Goal: Register for event/course

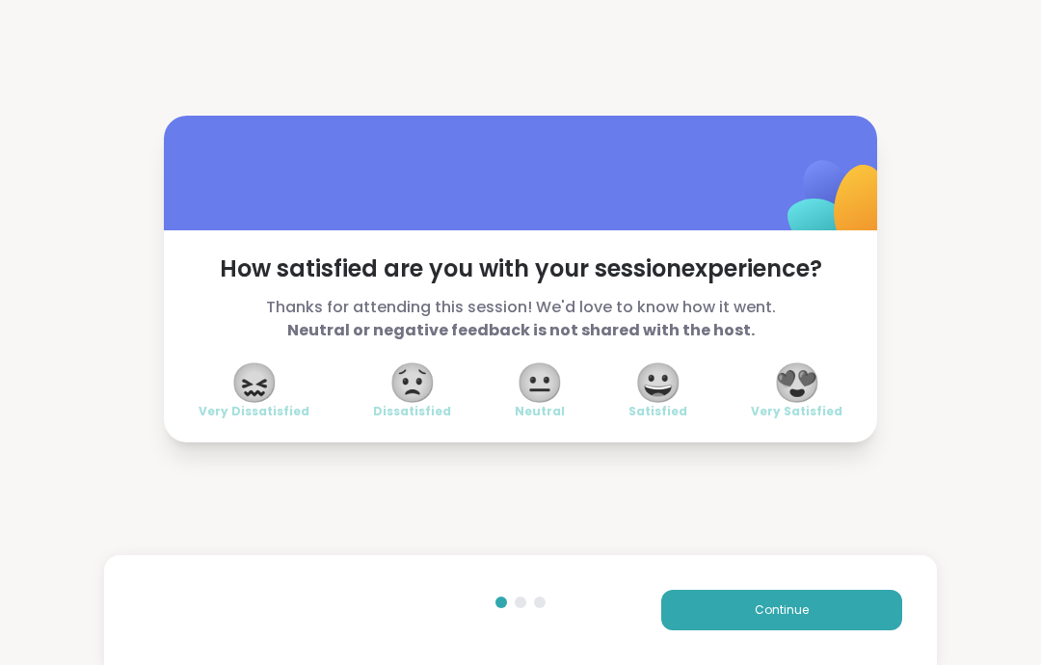
click at [837, 611] on button "Continue" at bounding box center [781, 610] width 241 height 40
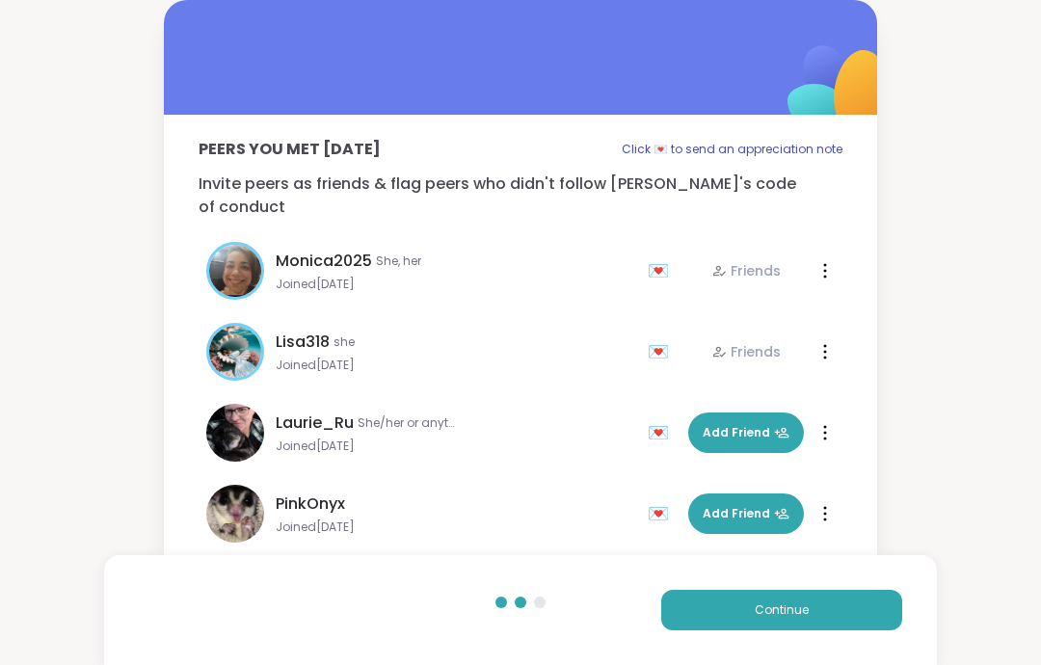
click at [843, 613] on button "Continue" at bounding box center [781, 610] width 241 height 40
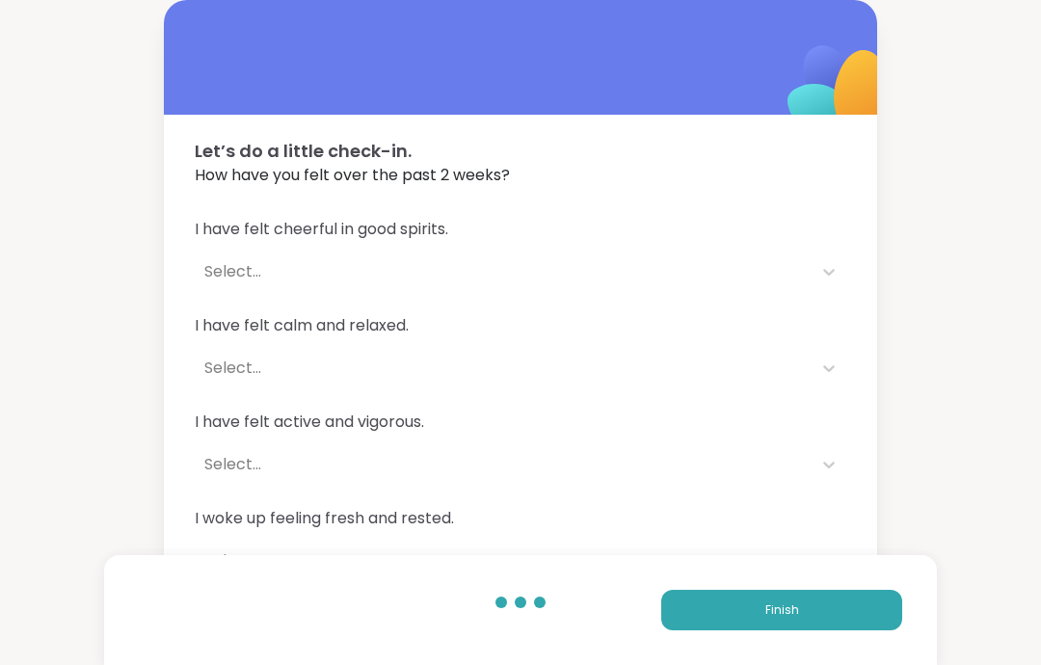
click at [845, 605] on button "Finish" at bounding box center [781, 610] width 241 height 40
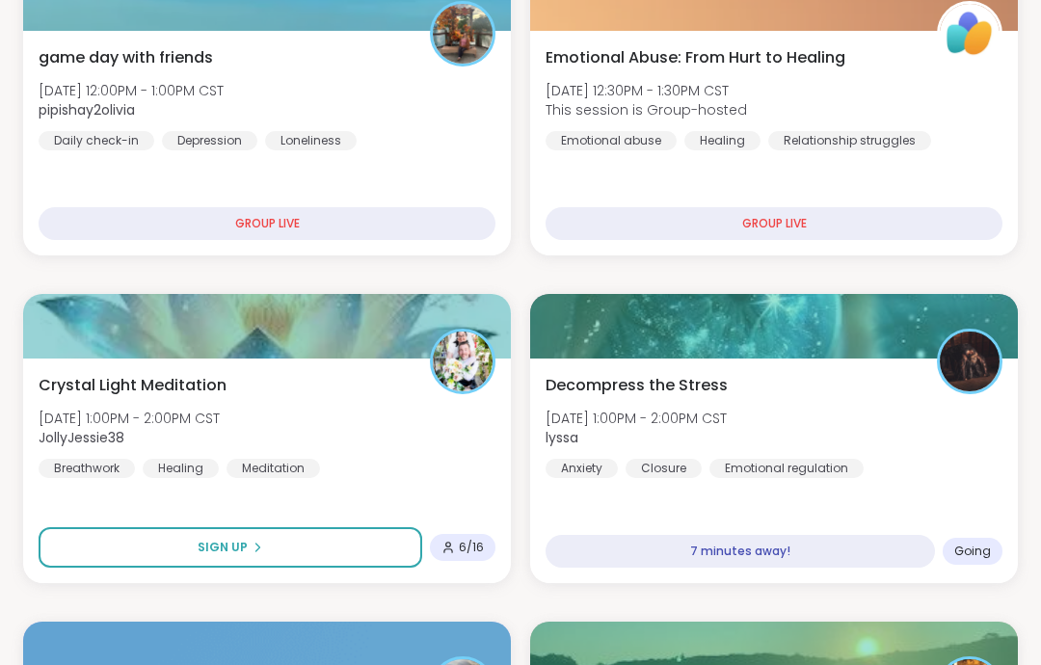
scroll to position [715, 0]
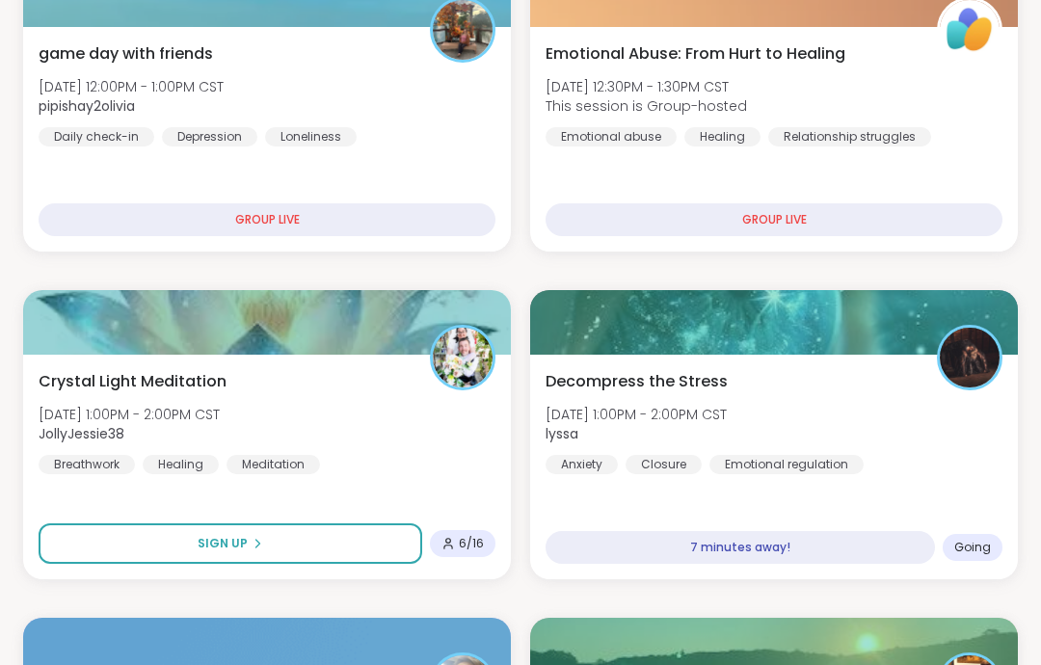
click at [793, 410] on div "Decompress the Stress [DATE] 1:00PM - 2:00PM CST lyssa Anxiety Closure Emotiona…" at bounding box center [774, 422] width 457 height 104
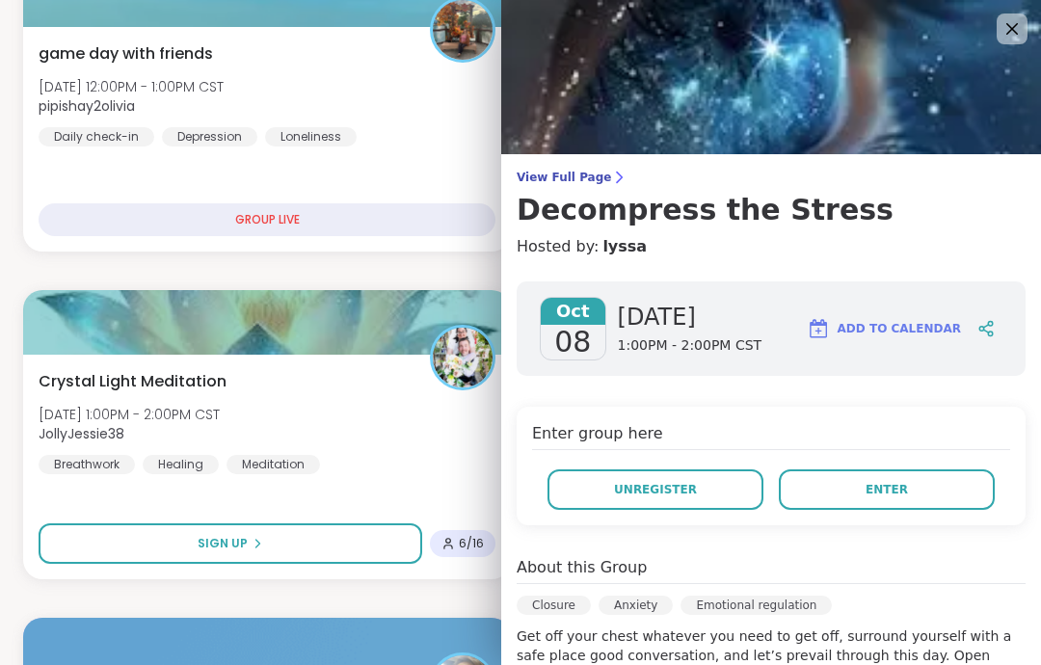
click at [920, 477] on button "Enter" at bounding box center [887, 490] width 216 height 40
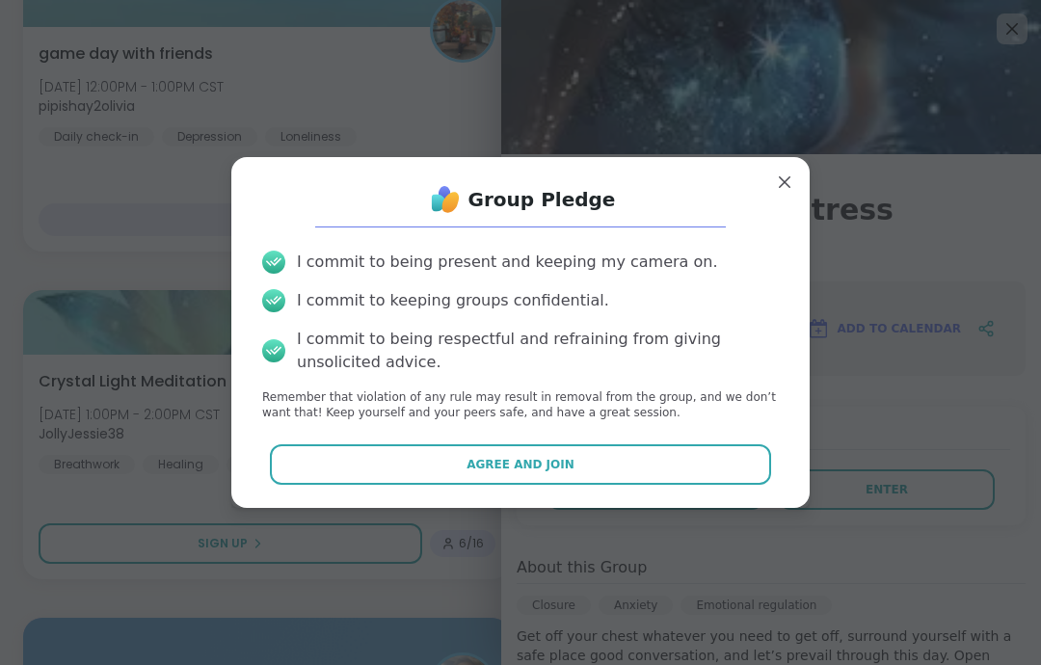
click at [737, 465] on button "Agree and Join" at bounding box center [521, 464] width 502 height 40
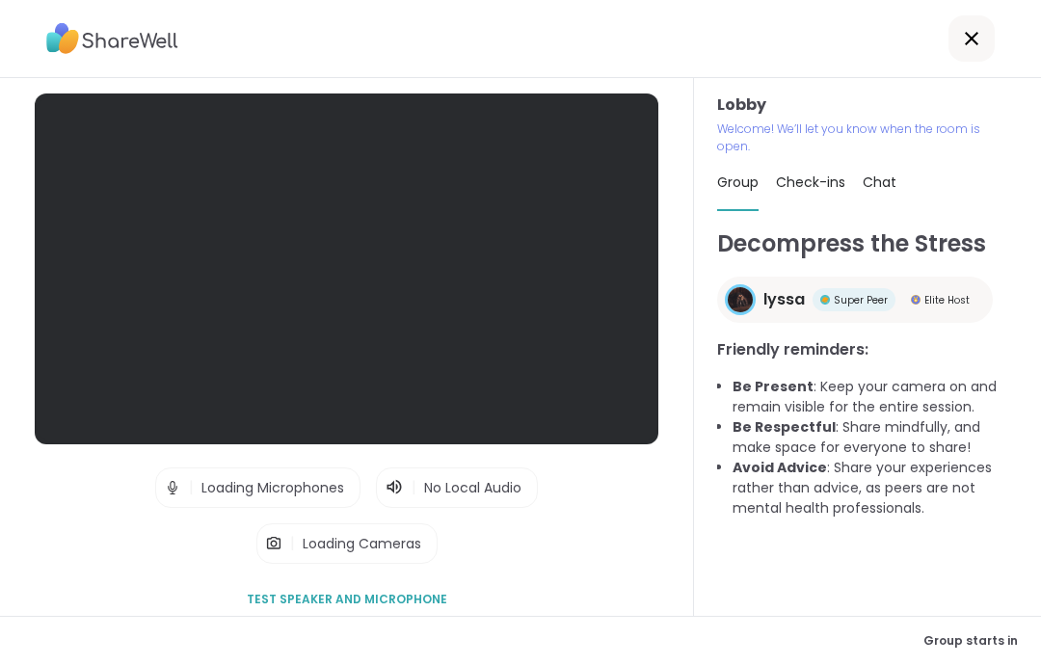
scroll to position [77, 0]
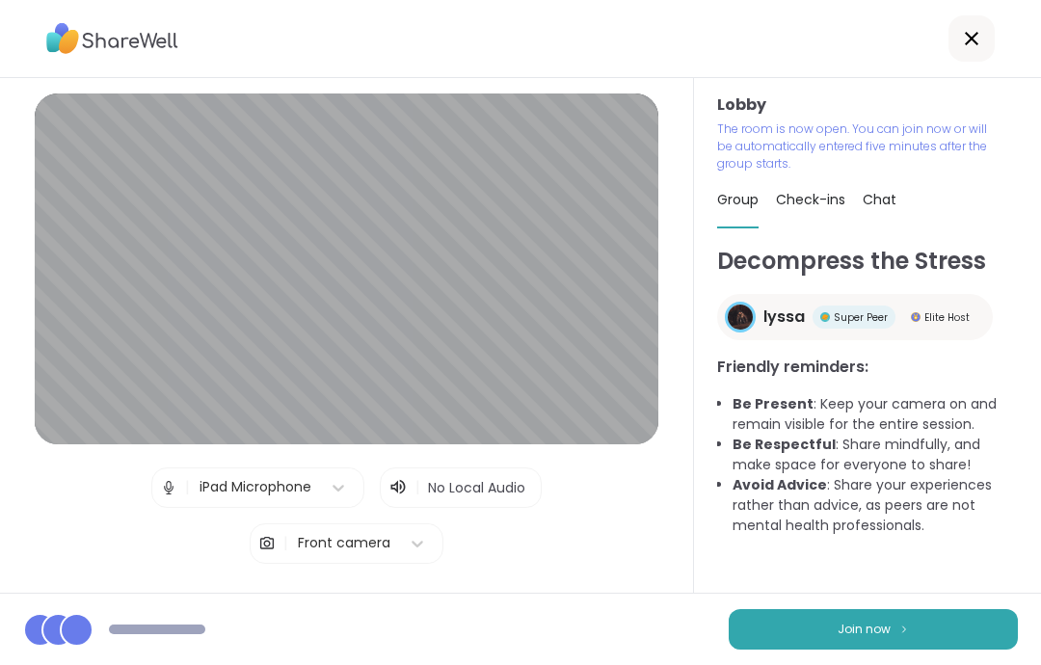
click at [947, 625] on button "Join now" at bounding box center [873, 629] width 289 height 40
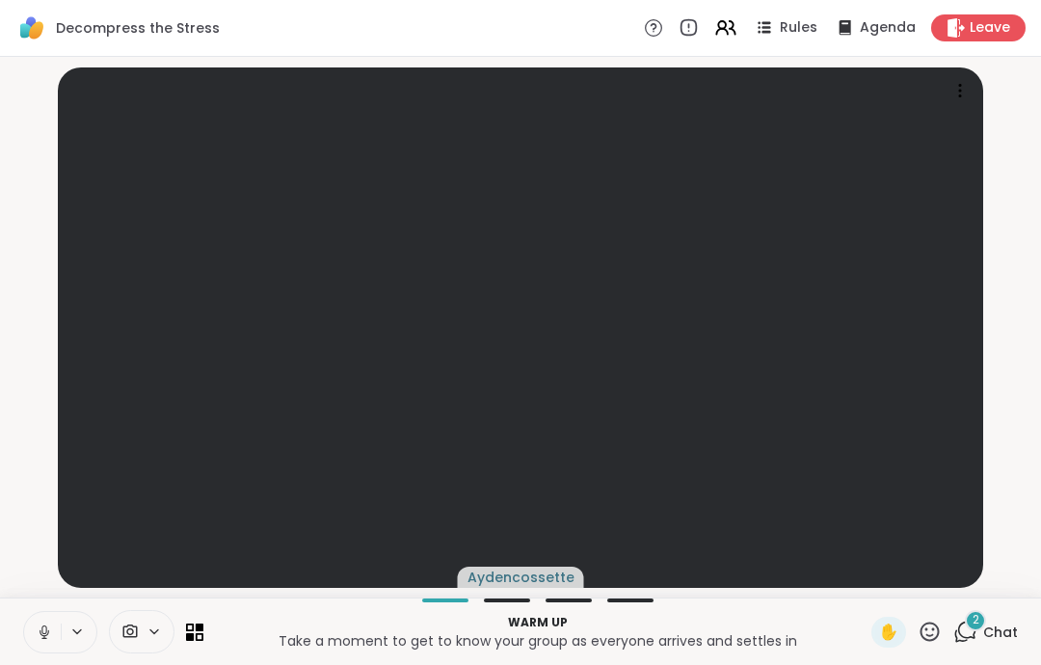
click at [40, 616] on button at bounding box center [42, 632] width 37 height 40
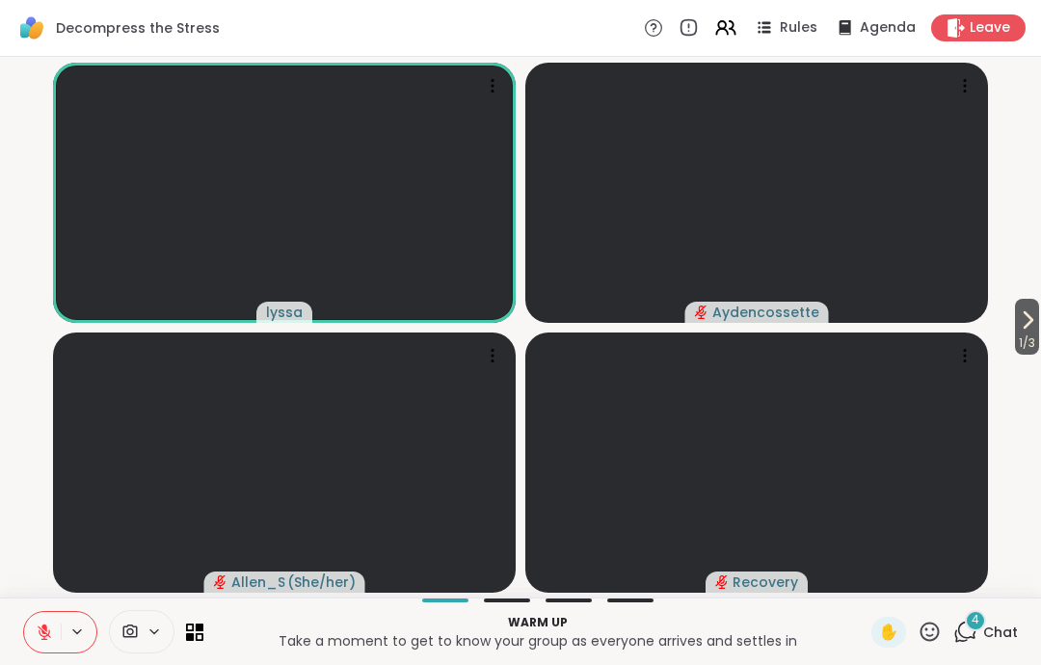
click at [46, 621] on button at bounding box center [42, 632] width 37 height 40
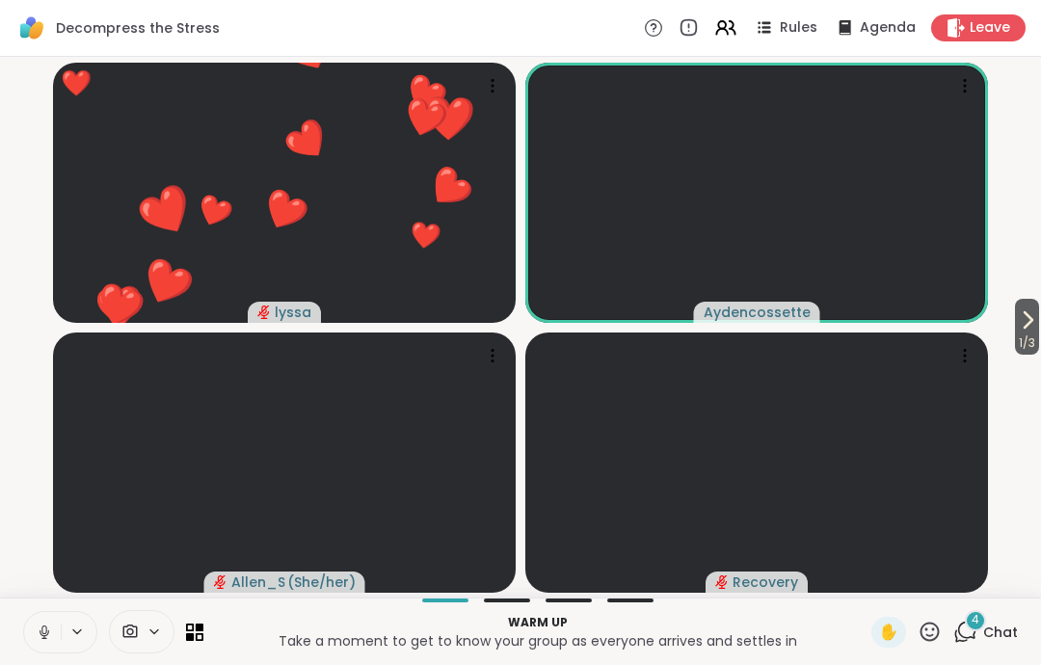
click at [48, 624] on icon at bounding box center [44, 632] width 17 height 17
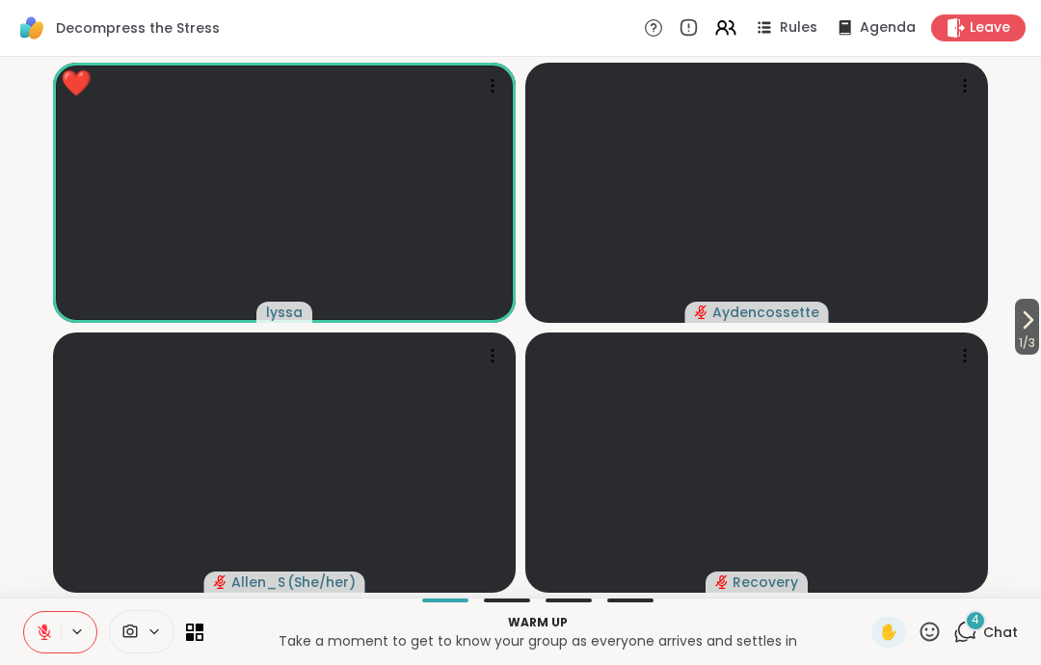
click at [38, 652] on button at bounding box center [42, 632] width 37 height 40
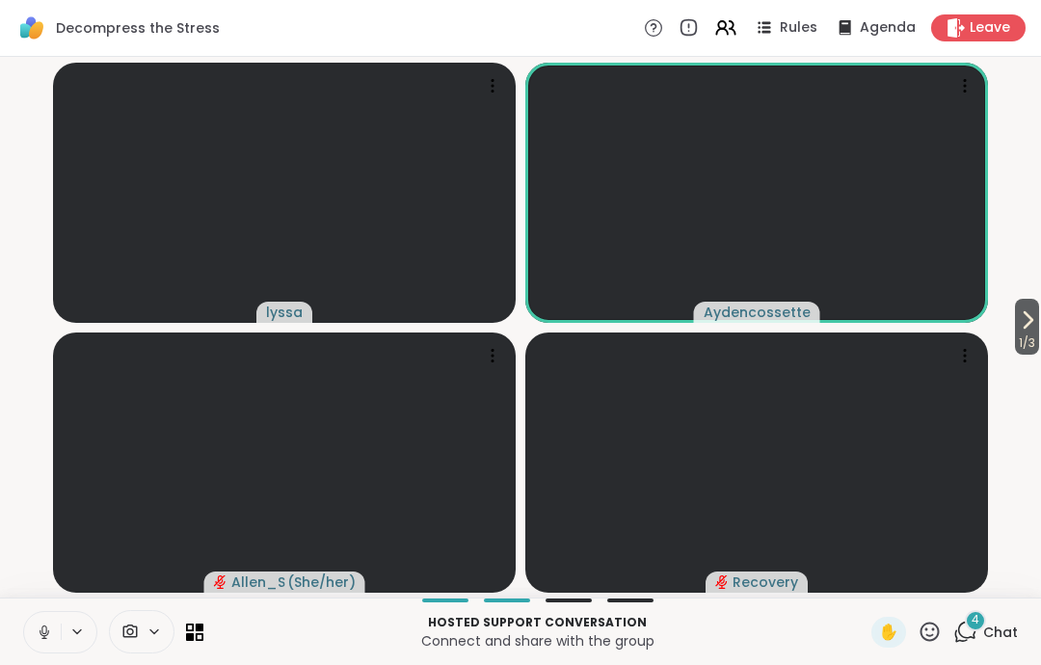
click at [45, 624] on icon at bounding box center [44, 632] width 17 height 17
